Goal: Find specific page/section: Find specific page/section

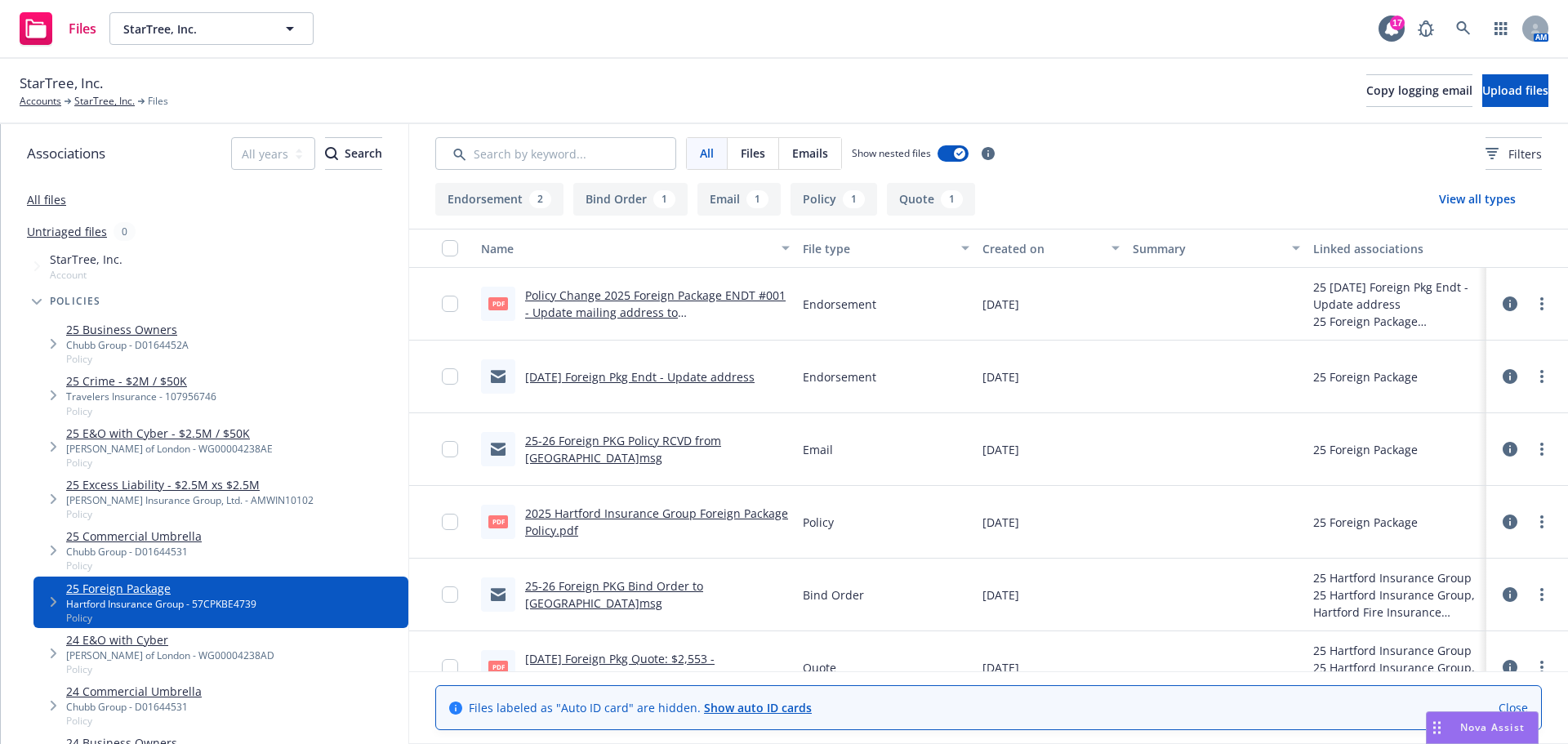
scroll to position [32, 0]
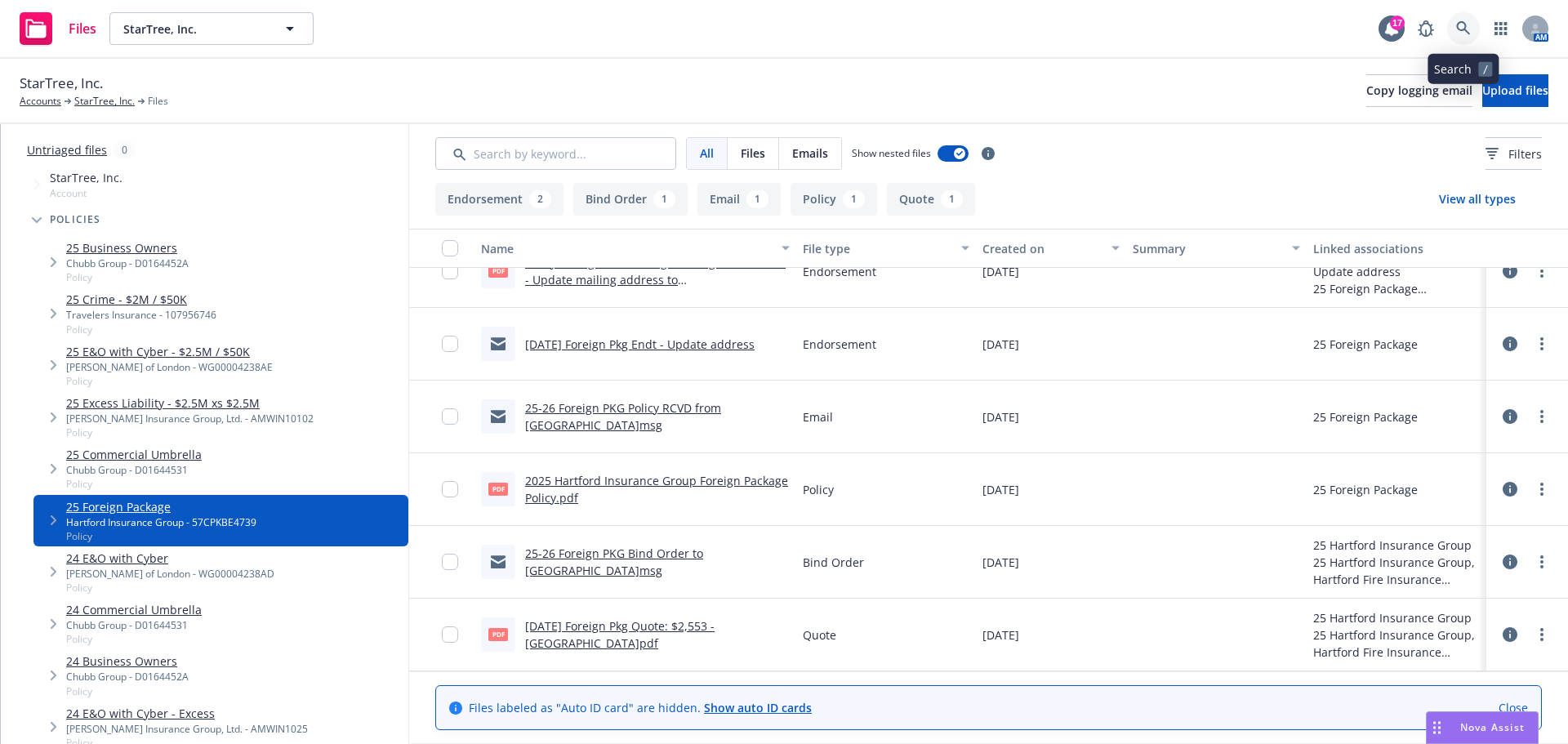
click at [1460, 32] on icon at bounding box center [1464, 29] width 15 height 15
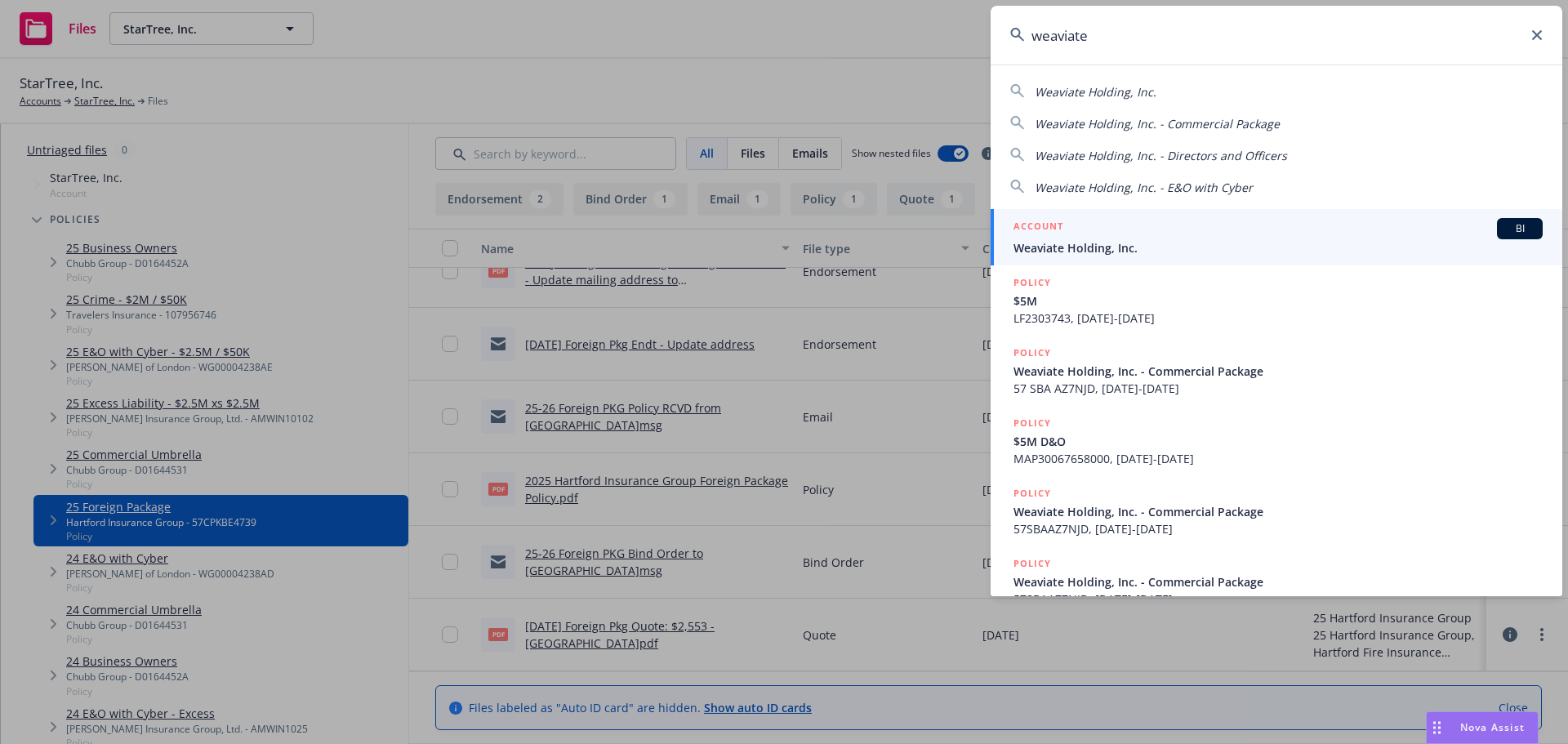
type input "weaviate"
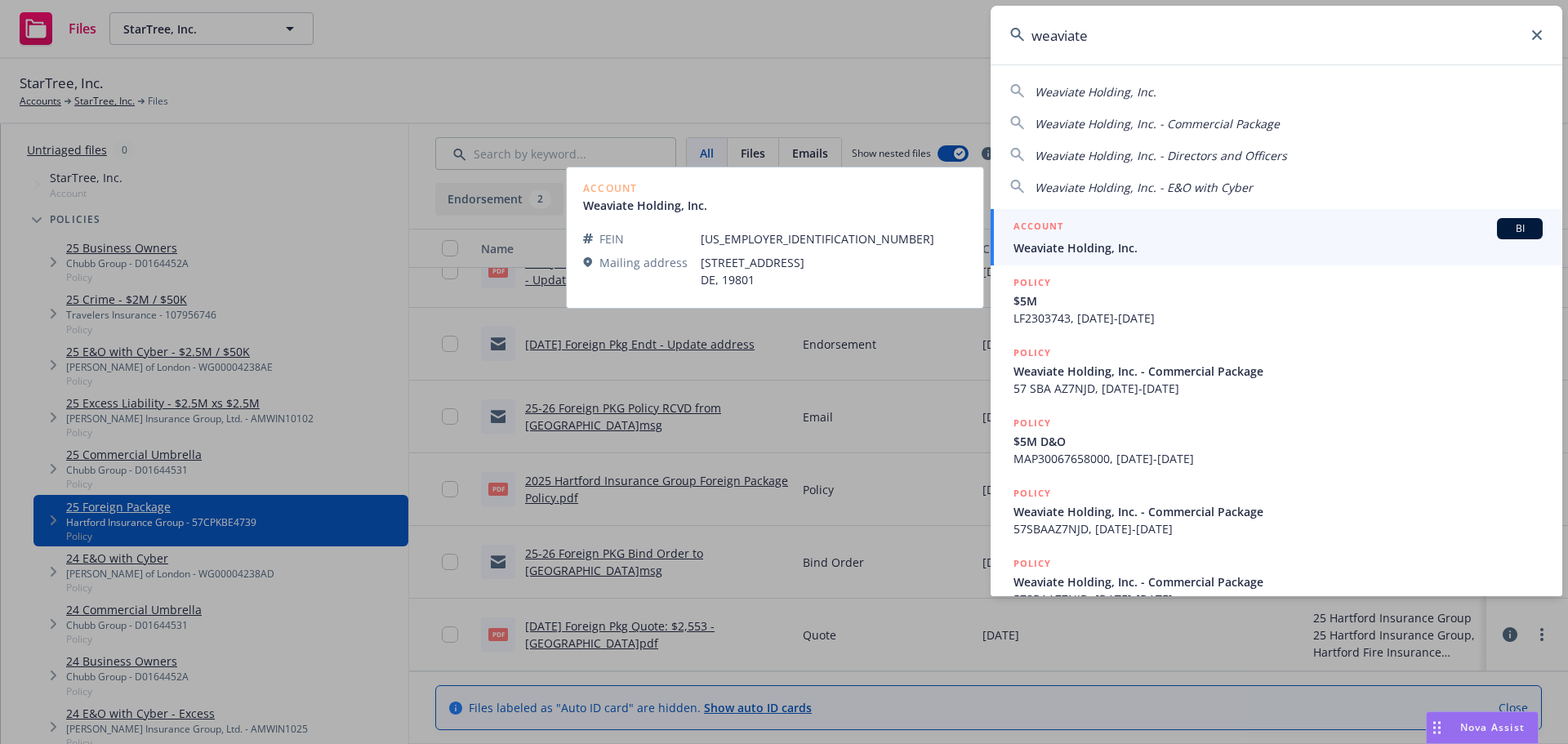
click at [1226, 231] on div "ACCOUNT BI" at bounding box center [1278, 229] width 530 height 22
